Goal: Register for event/course

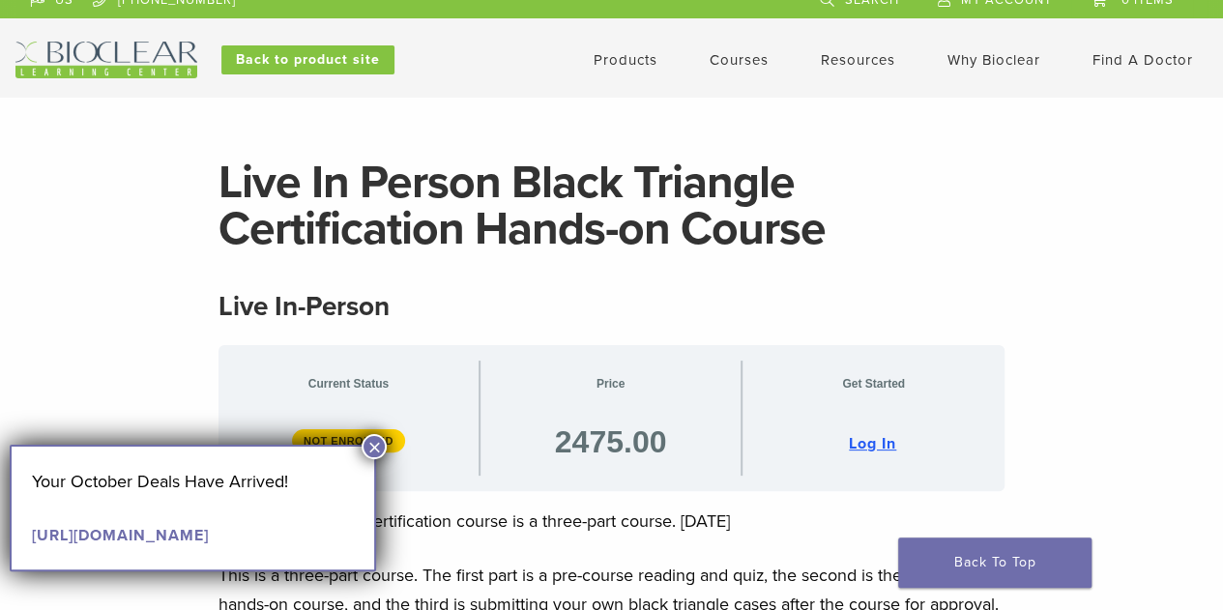
scroll to position [8, 0]
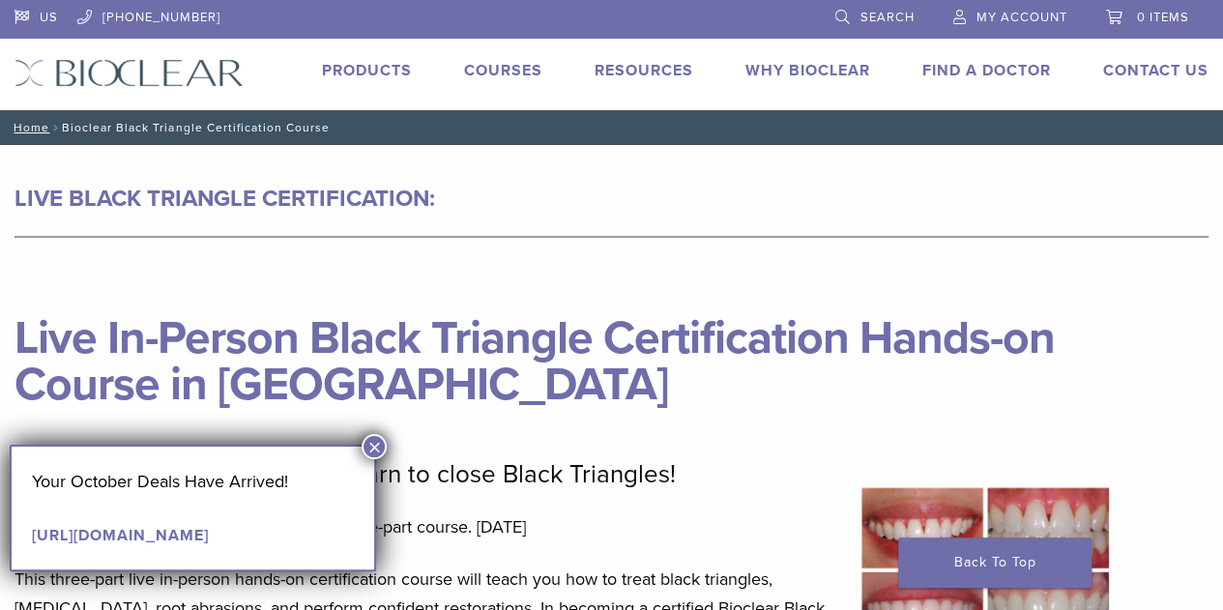
click at [510, 74] on link "Courses" at bounding box center [503, 70] width 78 height 19
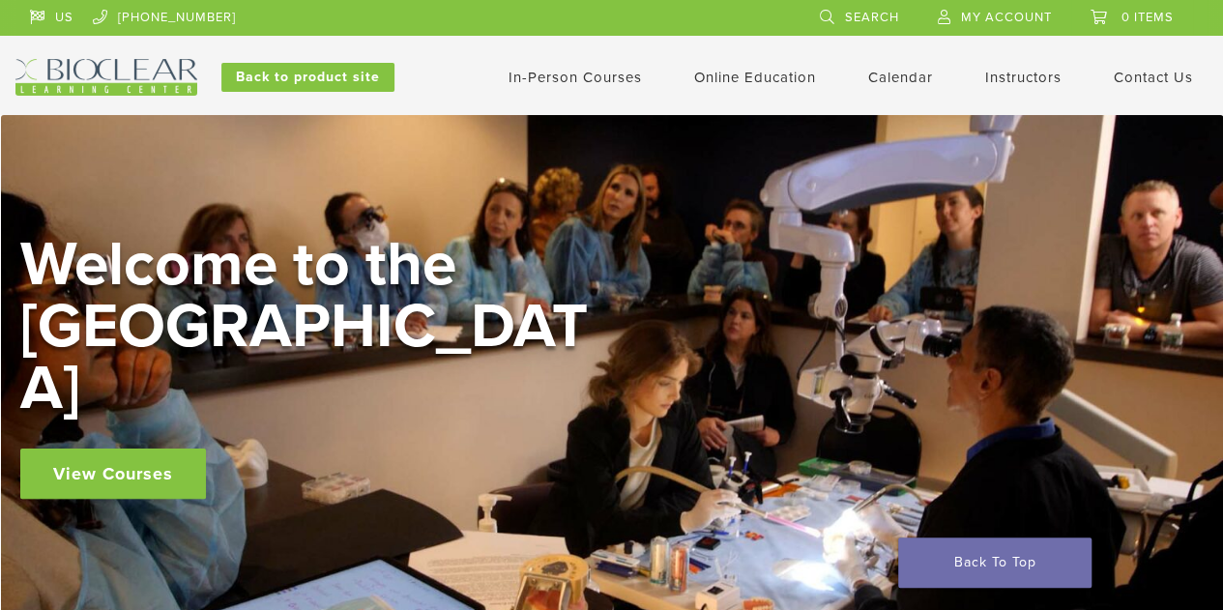
click at [899, 72] on link "Calendar" at bounding box center [900, 77] width 65 height 17
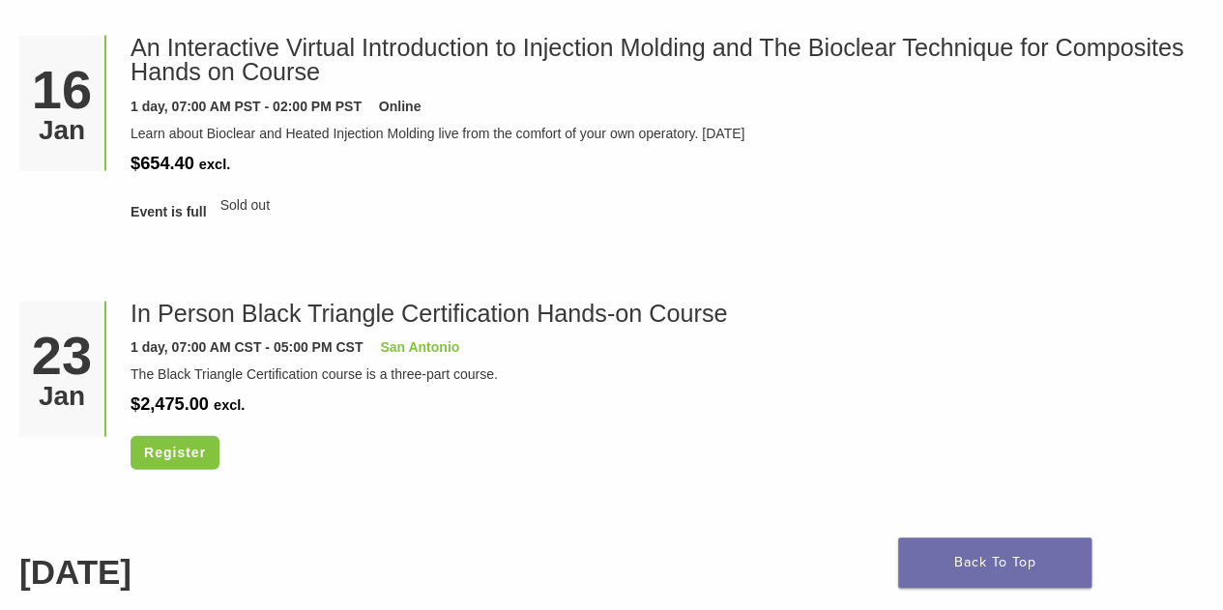
scroll to position [1933, 0]
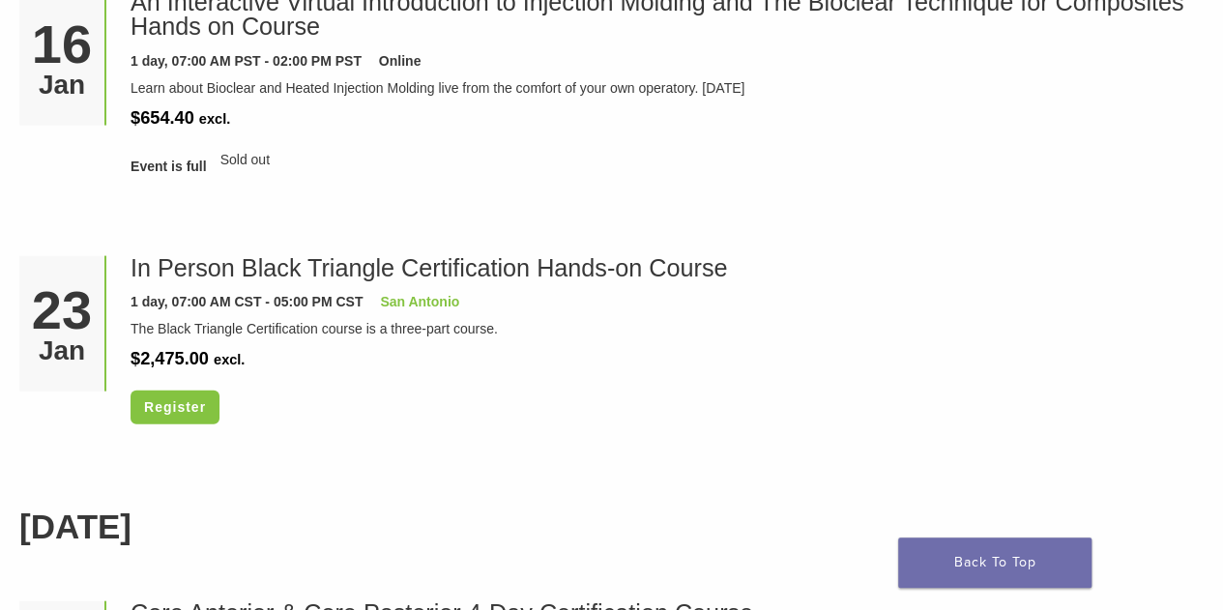
click at [1166, 40] on div "An Interactive Virtual Introduction to Injection Molding and The Bioclear Techn…" at bounding box center [659, 30] width 1058 height 81
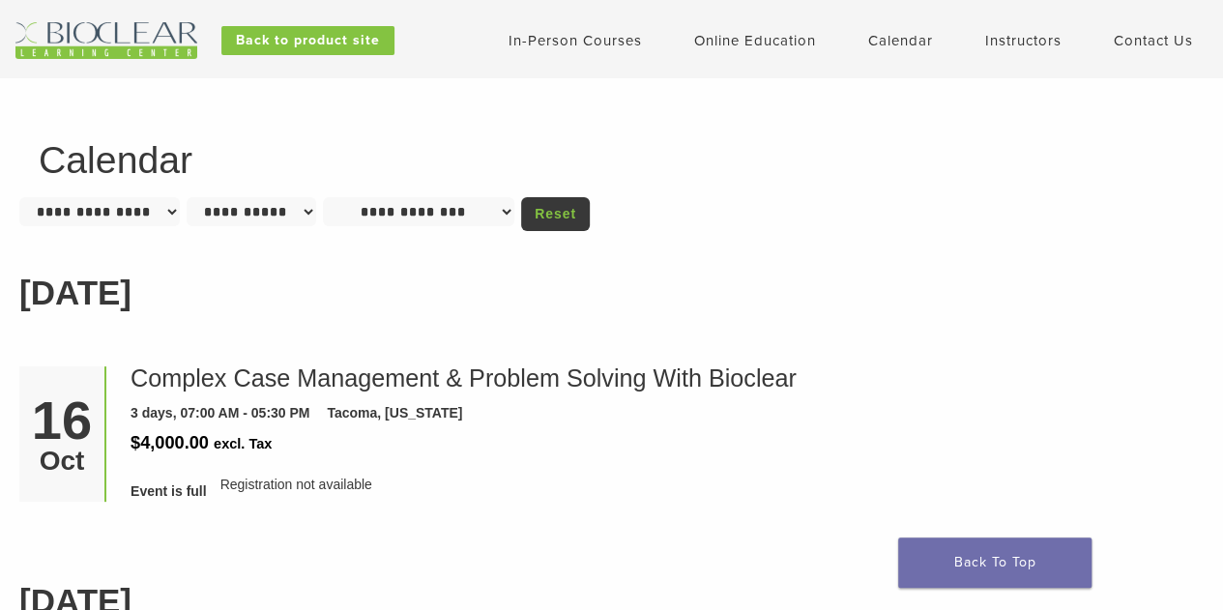
scroll to position [0, 0]
